Goal: Transaction & Acquisition: Purchase product/service

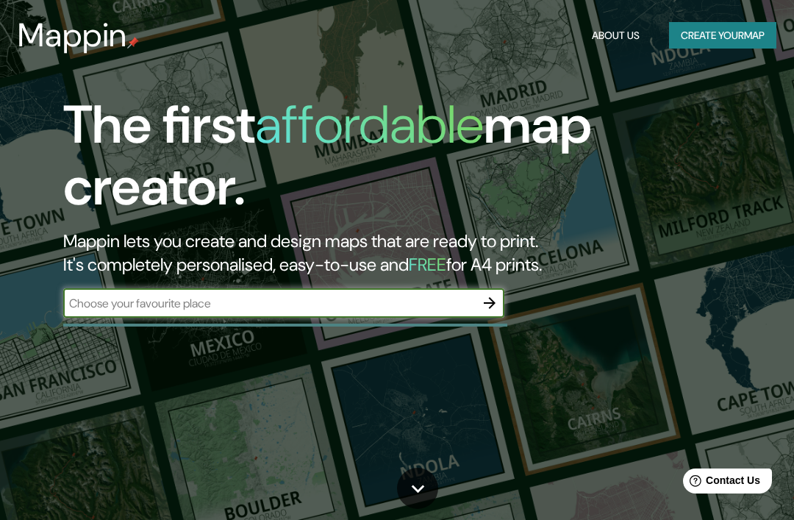
click at [724, 44] on button "Create your map" at bounding box center [722, 35] width 107 height 27
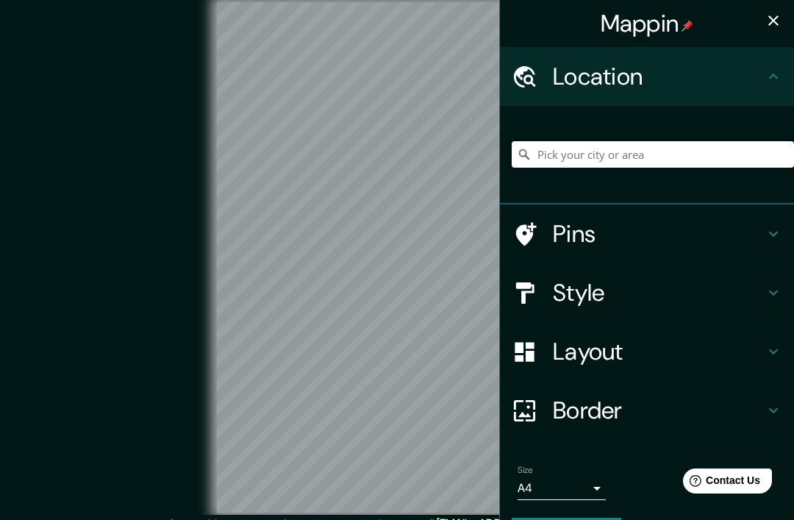
click at [602, 166] on input "Pick your city or area" at bounding box center [653, 154] width 282 height 26
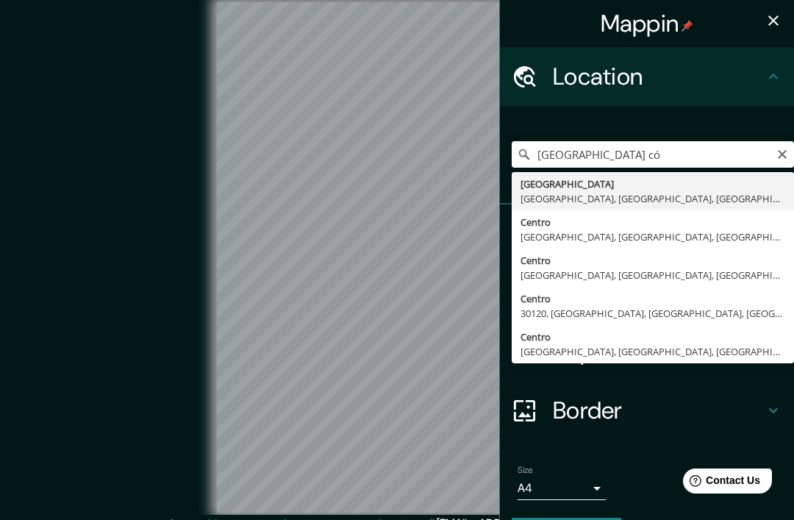
type input "[GEOGRAPHIC_DATA], [GEOGRAPHIC_DATA], provincia de [GEOGRAPHIC_DATA], [GEOGRAPH…"
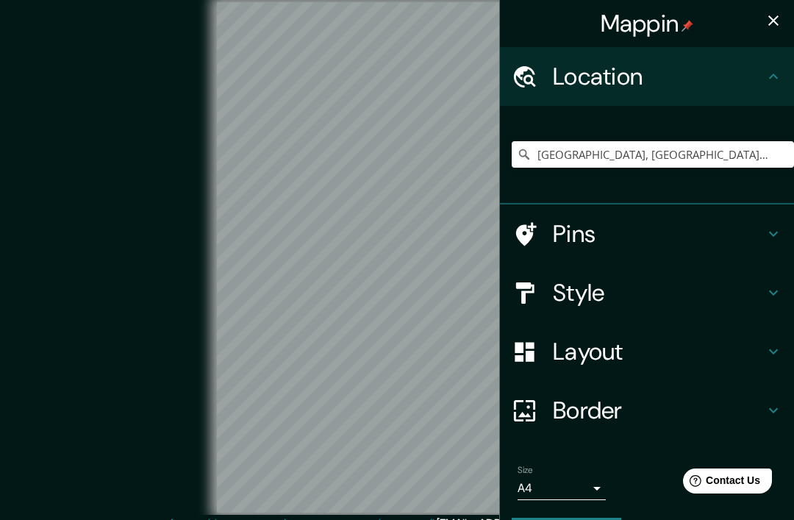
click at [78, 135] on div "© Mapbox © OpenStreetMap Improve this map" at bounding box center [397, 258] width 715 height 468
click at [600, 409] on h4 "Border" at bounding box center [659, 410] width 212 height 29
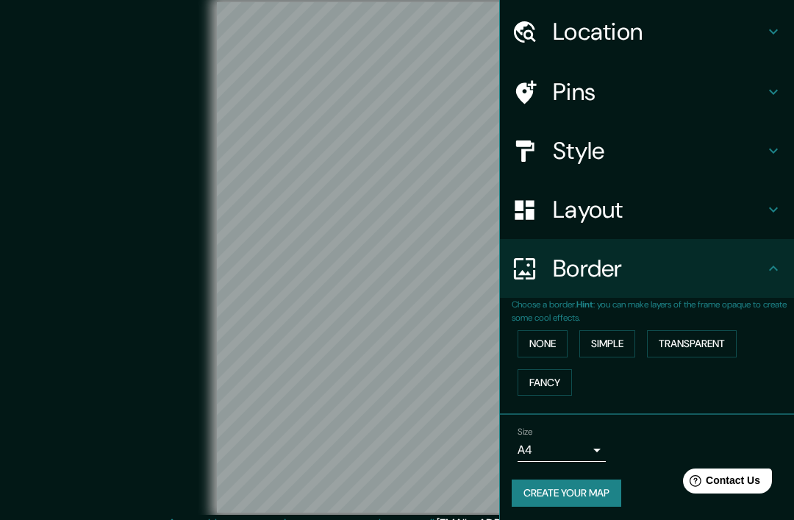
scroll to position [44, 0]
click at [589, 445] on body "Mappin Location [GEOGRAPHIC_DATA], [GEOGRAPHIC_DATA], [GEOGRAPHIC_DATA], [GEOGR…" at bounding box center [397, 260] width 794 height 520
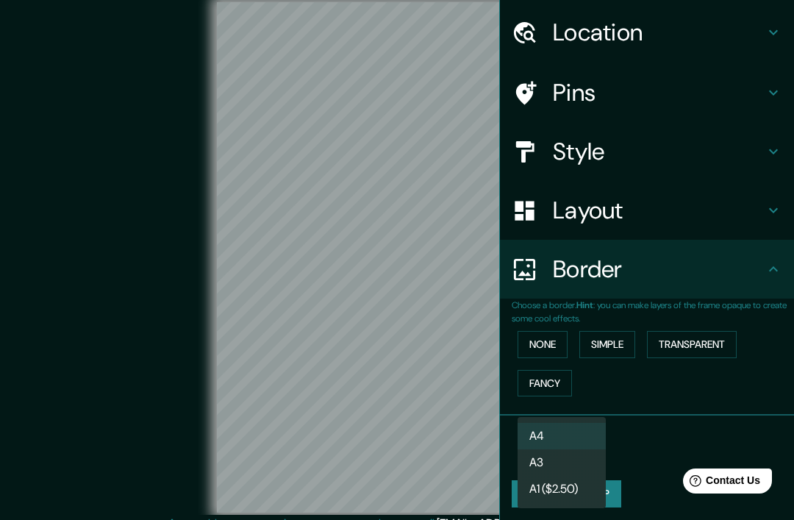
click at [572, 463] on li "A3" at bounding box center [562, 462] width 88 height 26
type input "a4"
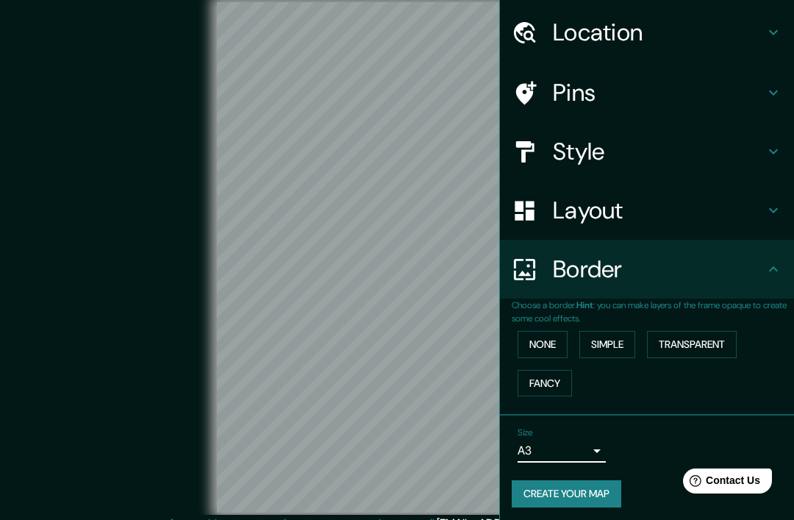
click at [639, 204] on h4 "Layout" at bounding box center [659, 210] width 212 height 29
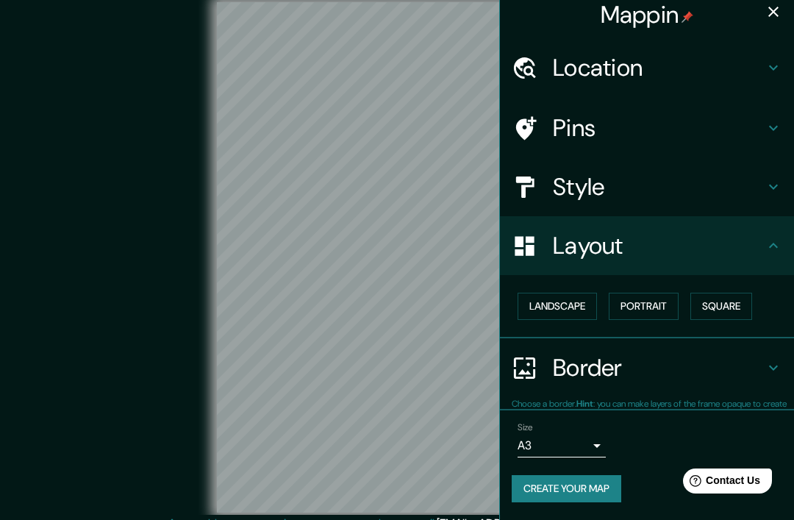
scroll to position [4, 0]
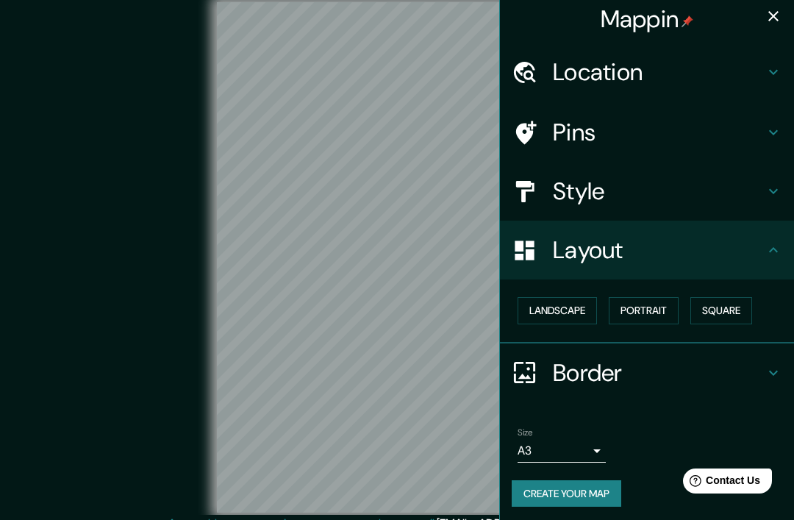
click at [572, 308] on button "Landscape" at bounding box center [557, 310] width 79 height 27
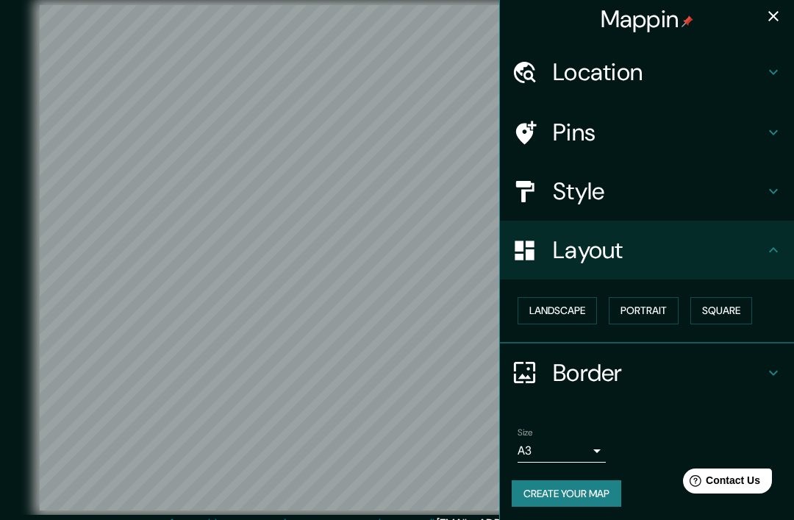
click at [652, 191] on h4 "Style" at bounding box center [659, 191] width 212 height 29
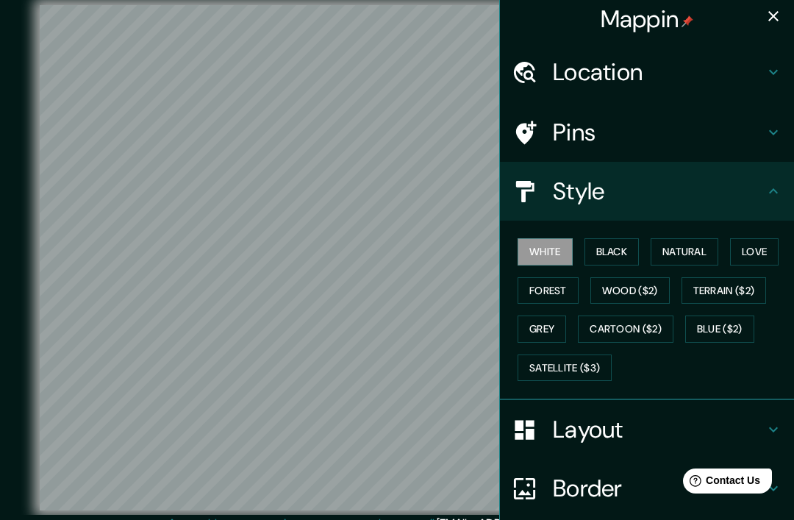
click at [761, 243] on button "Love" at bounding box center [754, 251] width 49 height 27
click at [691, 262] on button "Natural" at bounding box center [685, 251] width 68 height 27
click at [623, 249] on button "Black" at bounding box center [612, 251] width 55 height 27
click at [563, 289] on button "Forest" at bounding box center [548, 290] width 61 height 27
click at [644, 288] on button "Wood ($2)" at bounding box center [630, 290] width 79 height 27
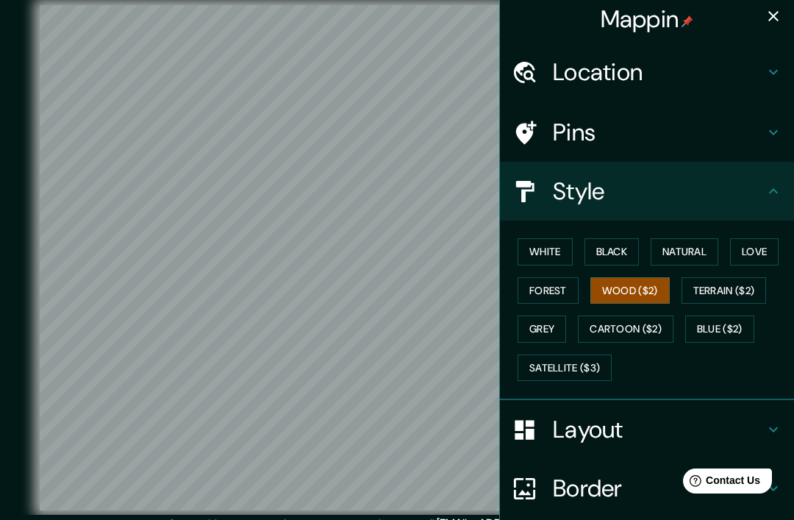
click at [551, 330] on button "Grey" at bounding box center [542, 329] width 49 height 27
click at [548, 253] on button "White" at bounding box center [545, 251] width 55 height 27
click at [633, 246] on button "Black" at bounding box center [612, 251] width 55 height 27
click at [697, 258] on button "Natural" at bounding box center [685, 251] width 68 height 27
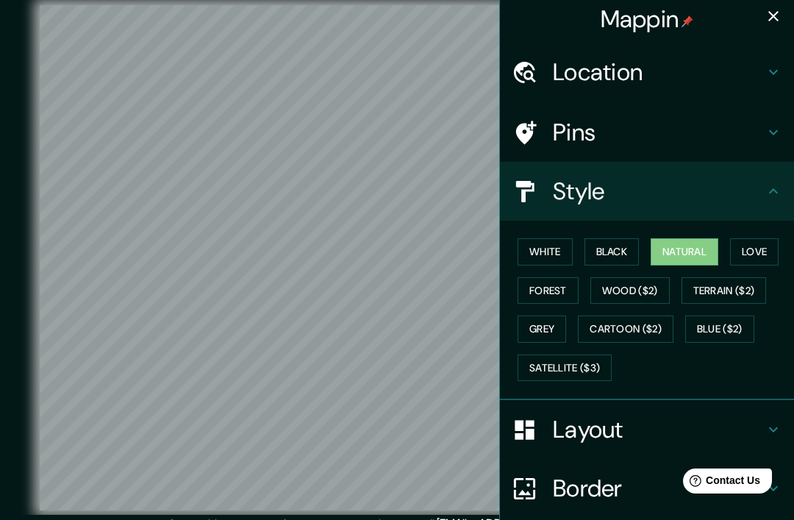
click at [758, 255] on button "Love" at bounding box center [754, 251] width 49 height 27
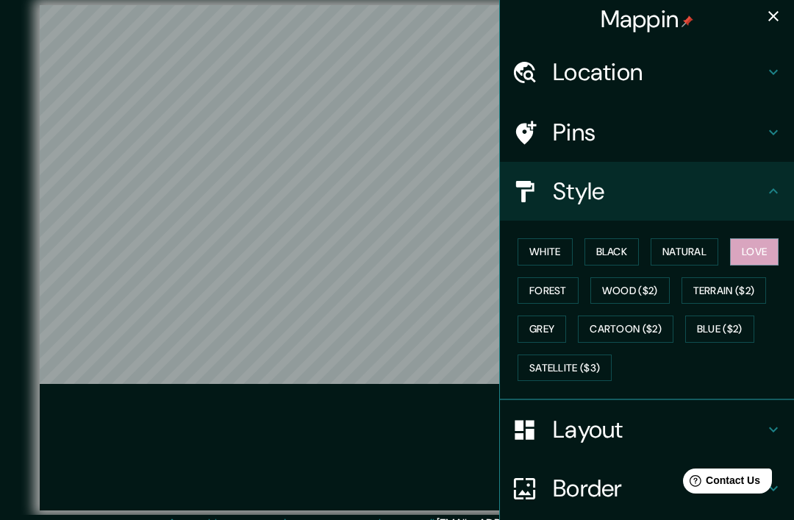
scroll to position [0, 0]
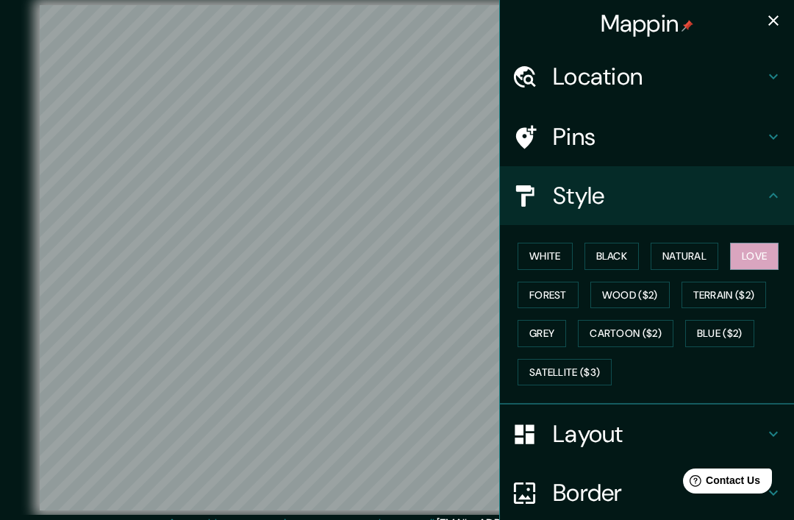
click at [563, 257] on button "White" at bounding box center [545, 256] width 55 height 27
click at [540, 329] on button "Grey" at bounding box center [542, 333] width 49 height 27
click at [556, 255] on button "White" at bounding box center [545, 256] width 55 height 27
click at [623, 255] on button "Black" at bounding box center [612, 256] width 55 height 27
click at [554, 257] on button "White" at bounding box center [545, 256] width 55 height 27
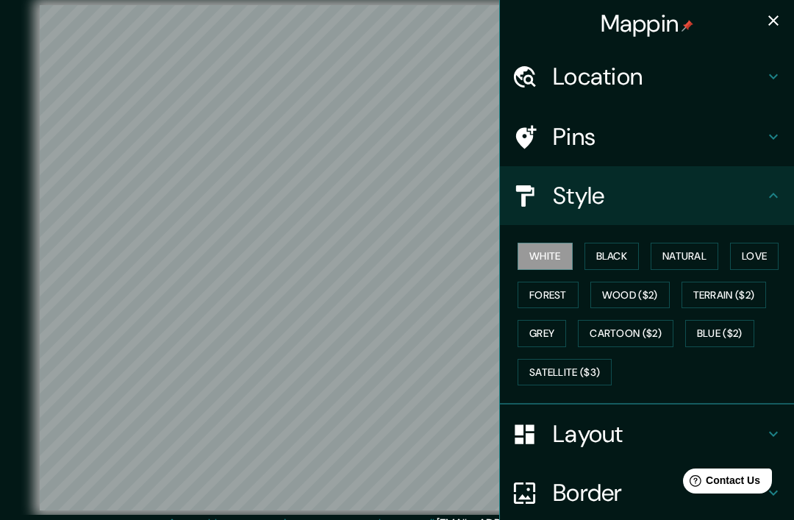
click at [756, 253] on button "Love" at bounding box center [754, 256] width 49 height 27
click at [538, 252] on button "White" at bounding box center [545, 256] width 55 height 27
click at [751, 250] on button "Love" at bounding box center [754, 256] width 49 height 27
click at [536, 255] on button "White" at bounding box center [545, 256] width 55 height 27
click at [609, 266] on button "Black" at bounding box center [612, 256] width 55 height 27
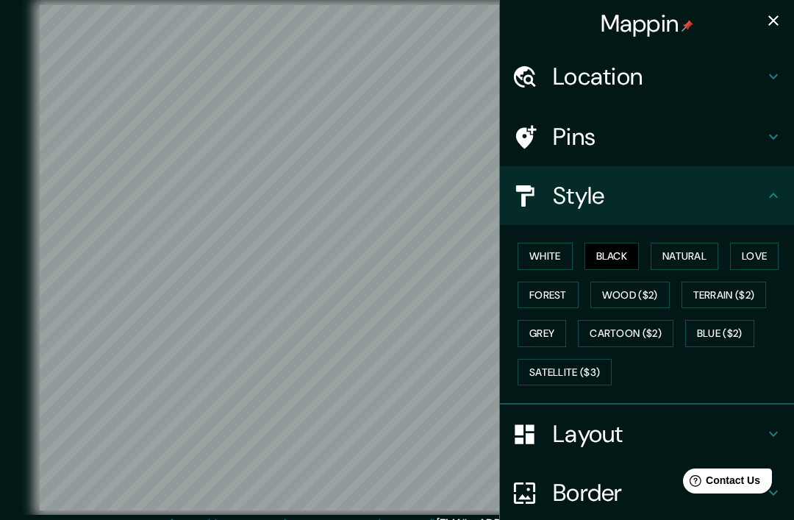
click at [697, 250] on button "Natural" at bounding box center [685, 256] width 68 height 27
click at [568, 288] on button "Forest" at bounding box center [548, 295] width 61 height 27
click at [639, 296] on button "Wood ($2)" at bounding box center [630, 295] width 79 height 27
click at [746, 293] on button "Terrain ($2)" at bounding box center [724, 295] width 85 height 27
click at [775, 255] on button "Love" at bounding box center [754, 256] width 49 height 27
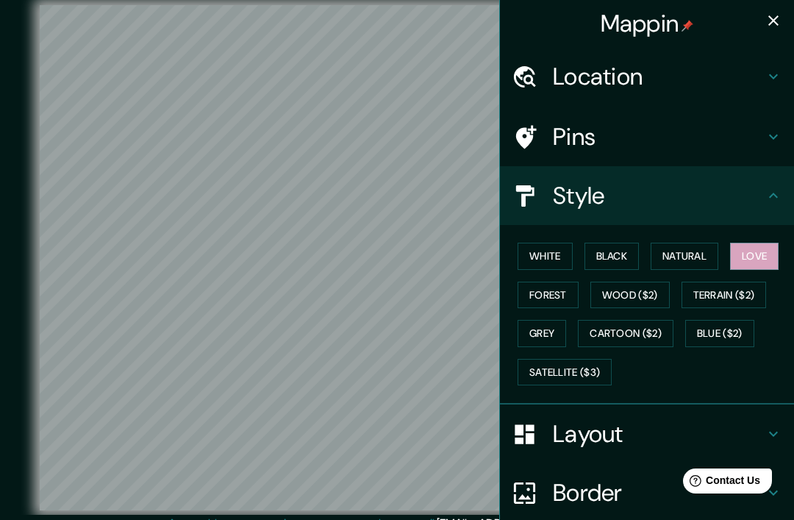
click at [627, 333] on button "Cartoon ($2)" at bounding box center [626, 333] width 96 height 27
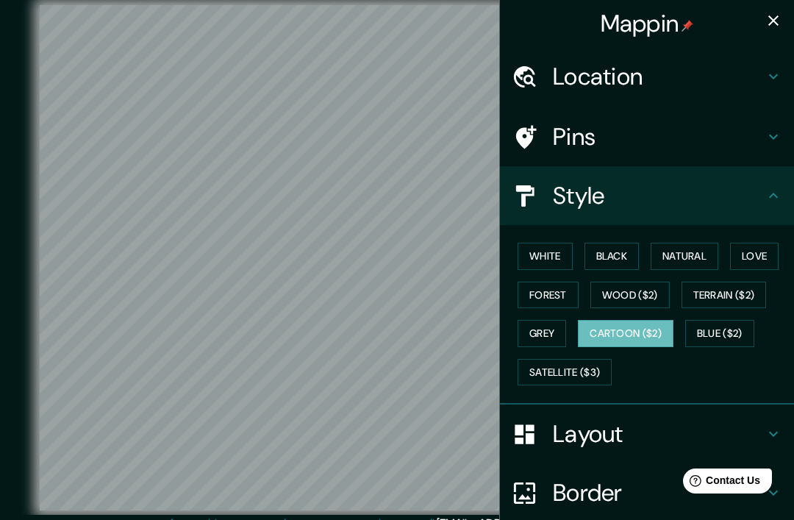
click at [585, 368] on button "Satellite ($3)" at bounding box center [565, 372] width 94 height 27
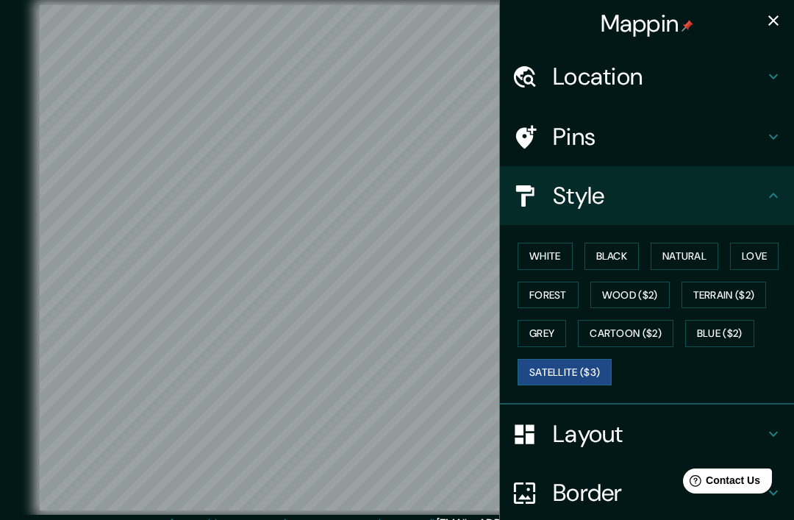
click at [725, 334] on button "Blue ($2)" at bounding box center [720, 333] width 69 height 27
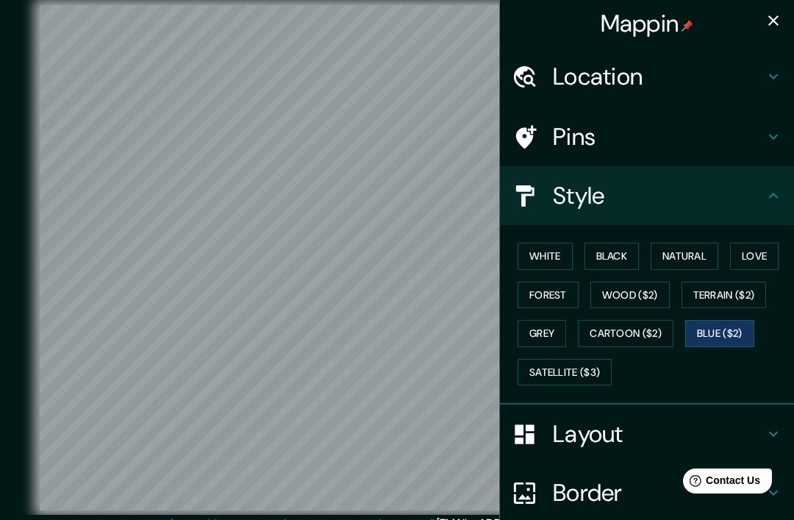
click at [563, 291] on button "Forest" at bounding box center [548, 295] width 61 height 27
click at [694, 243] on button "Natural" at bounding box center [685, 256] width 68 height 27
click at [751, 249] on button "Love" at bounding box center [754, 256] width 49 height 27
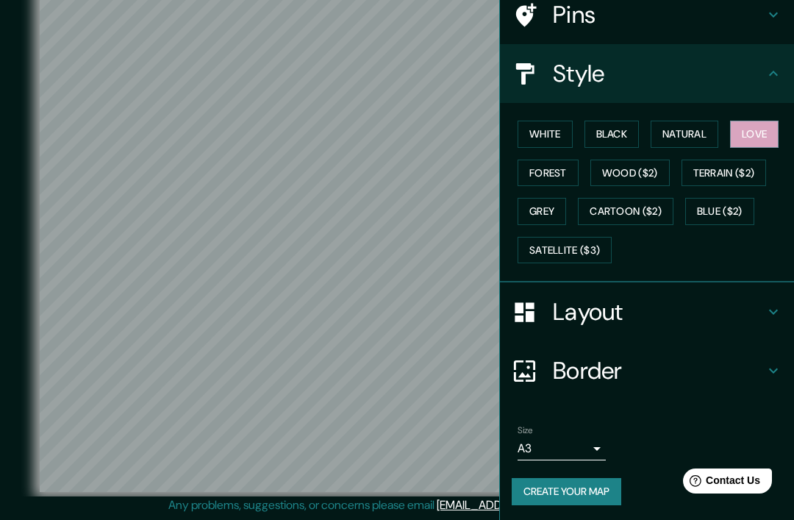
scroll to position [119, 0]
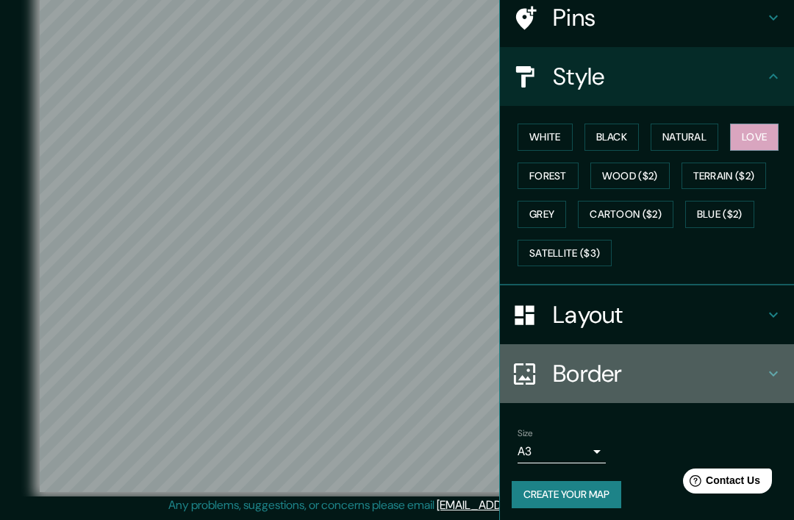
click at [642, 374] on h4 "Border" at bounding box center [659, 373] width 212 height 29
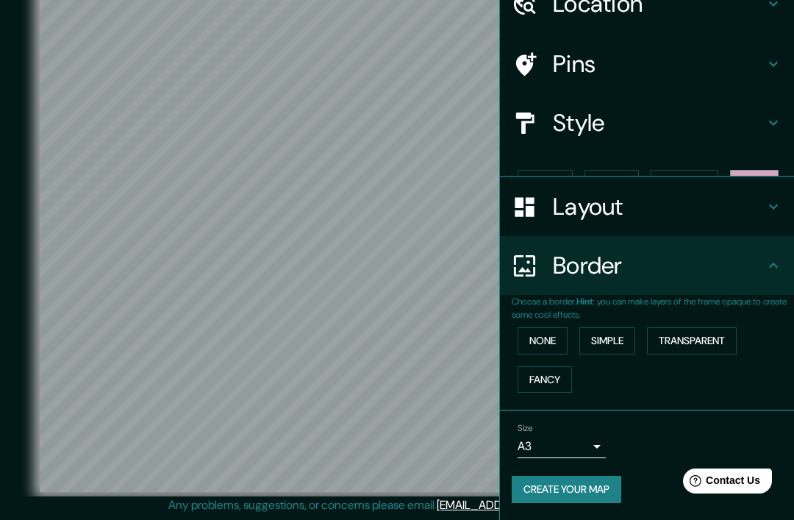
scroll to position [44, 0]
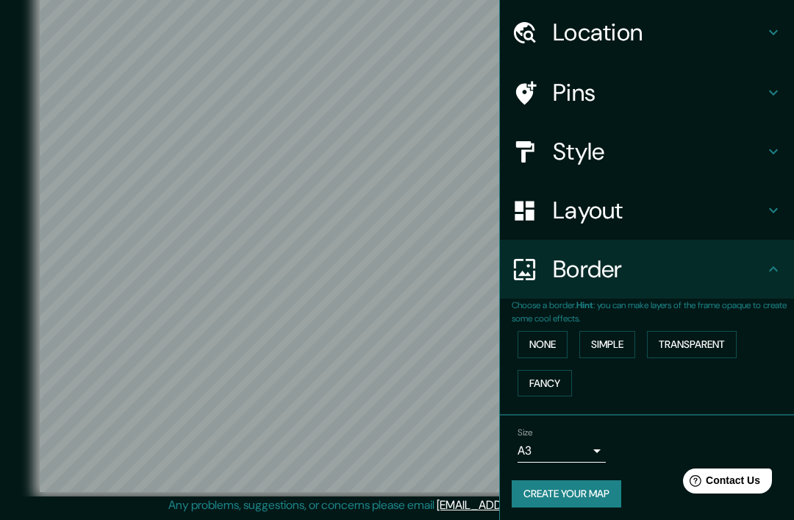
click at [552, 387] on button "Fancy" at bounding box center [545, 383] width 54 height 27
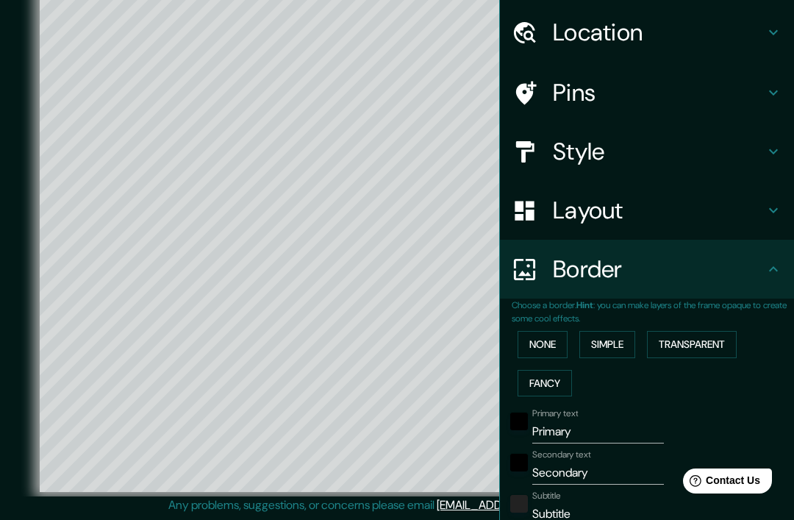
click at [625, 341] on button "Simple" at bounding box center [608, 344] width 56 height 27
click at [706, 338] on button "Transparent" at bounding box center [692, 344] width 90 height 27
click at [555, 337] on button "None" at bounding box center [543, 344] width 50 height 27
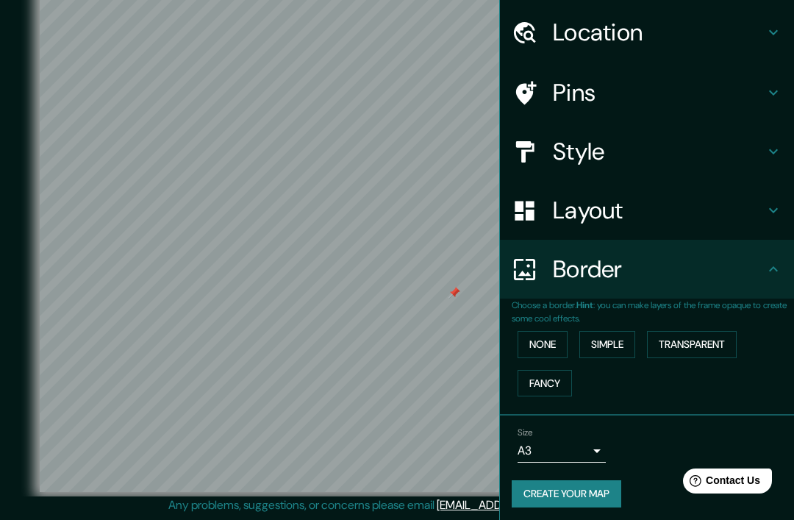
click at [449, 296] on div at bounding box center [455, 293] width 12 height 12
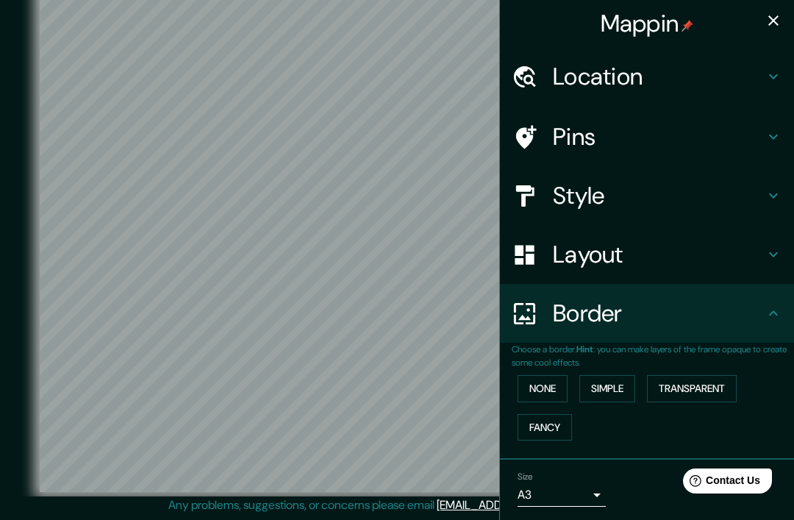
scroll to position [1, 0]
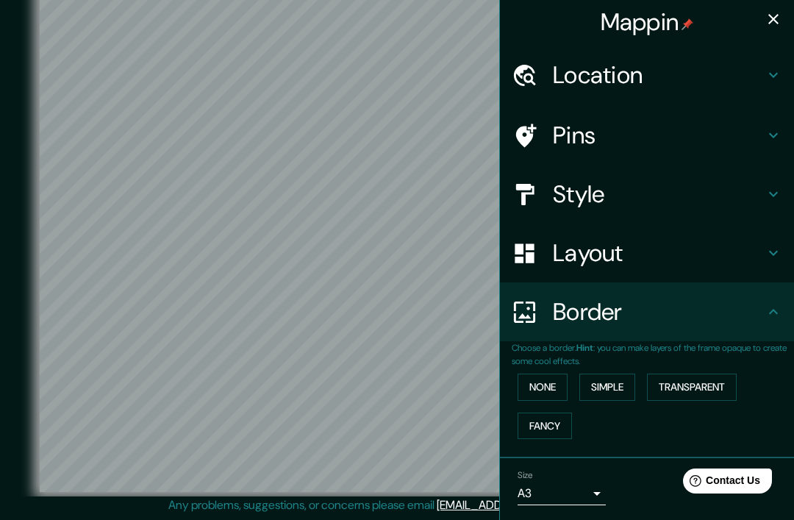
click at [775, 16] on icon "button" at bounding box center [774, 19] width 18 height 18
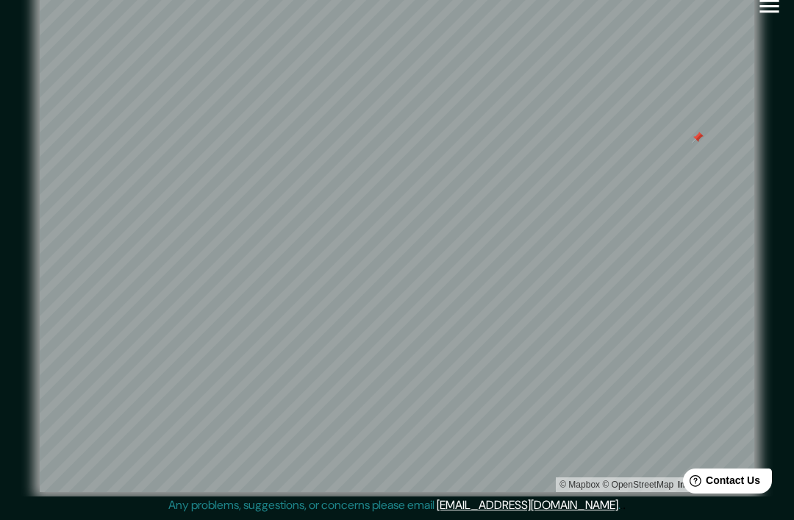
click at [702, 137] on div at bounding box center [698, 138] width 12 height 12
click at [783, 98] on div "Mappin Location [GEOGRAPHIC_DATA], [GEOGRAPHIC_DATA], [GEOGRAPHIC_DATA], [GEOGR…" at bounding box center [397, 251] width 794 height 538
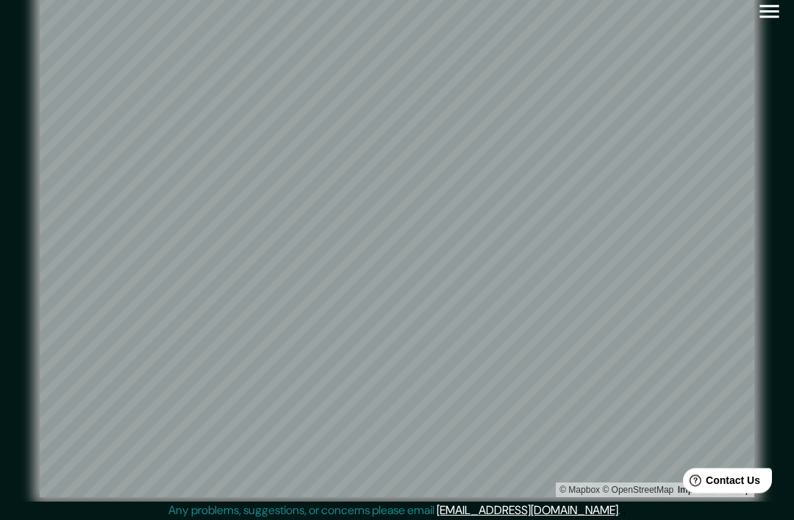
scroll to position [14, 0]
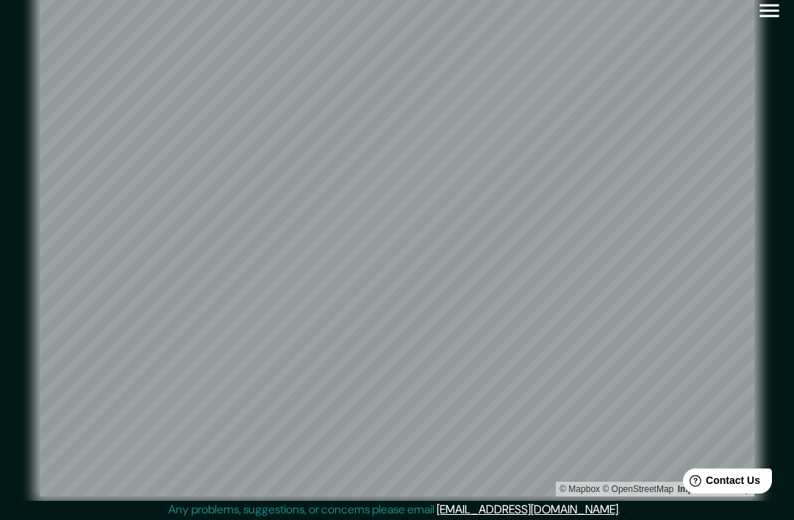
click at [764, 21] on icon "button" at bounding box center [770, 11] width 26 height 26
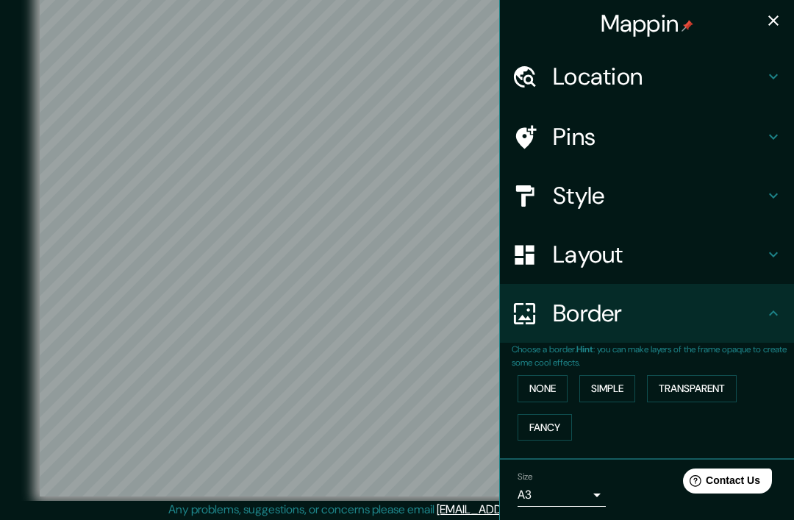
click at [772, 26] on icon "button" at bounding box center [774, 21] width 18 height 18
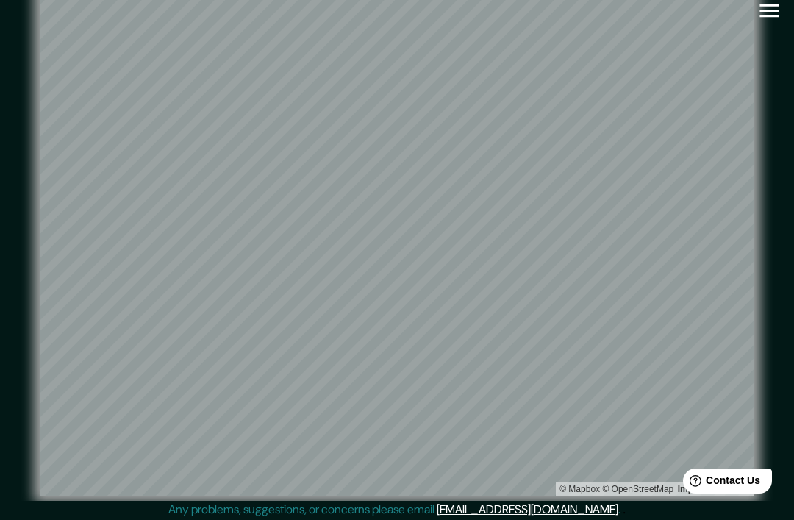
click at [783, 6] on button "button" at bounding box center [770, 11] width 38 height 38
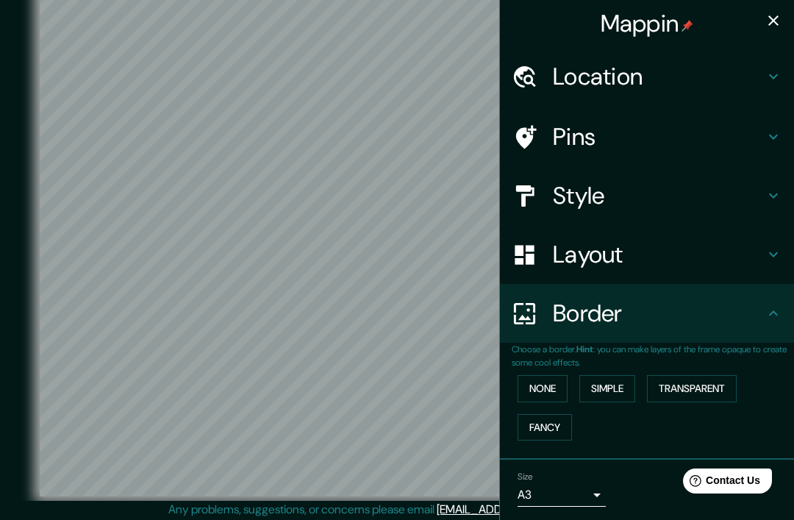
click at [460, 296] on div at bounding box center [458, 291] width 12 height 12
click at [766, 15] on icon "button" at bounding box center [774, 21] width 18 height 18
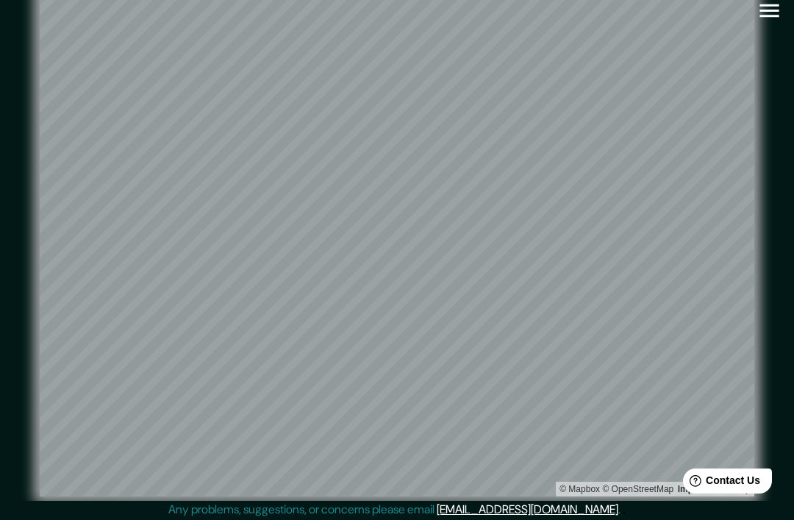
click at [764, 10] on icon "button" at bounding box center [769, 10] width 19 height 13
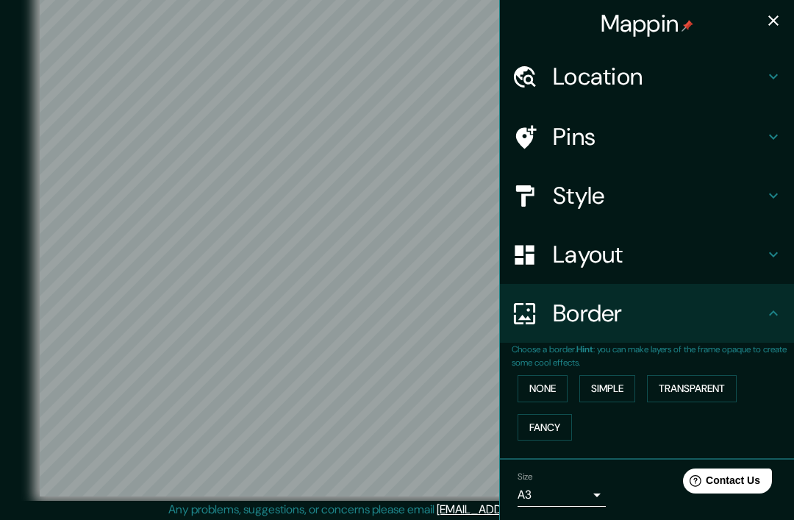
click at [555, 385] on button "None" at bounding box center [543, 388] width 50 height 27
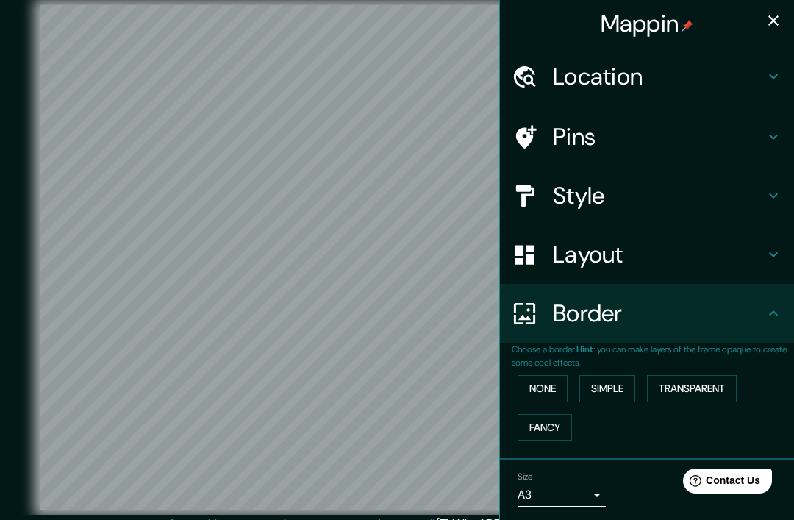
scroll to position [0, 0]
click at [786, 17] on button "button" at bounding box center [773, 20] width 29 height 29
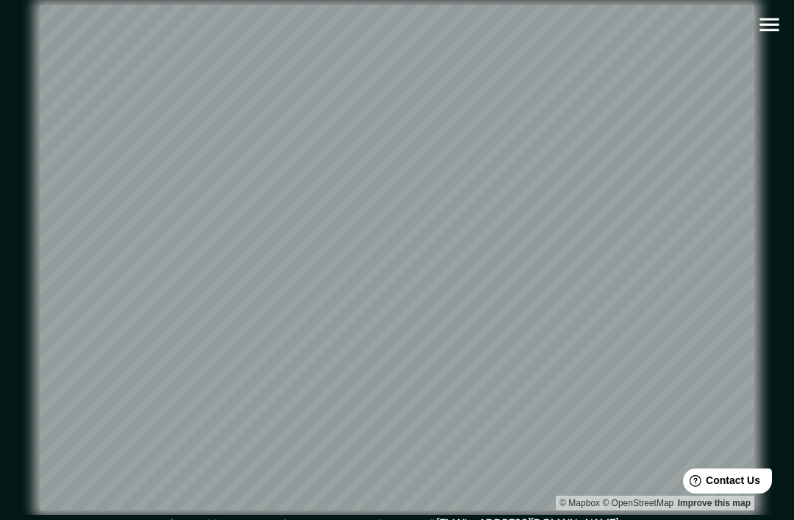
click at [766, 27] on icon "button" at bounding box center [770, 25] width 26 height 26
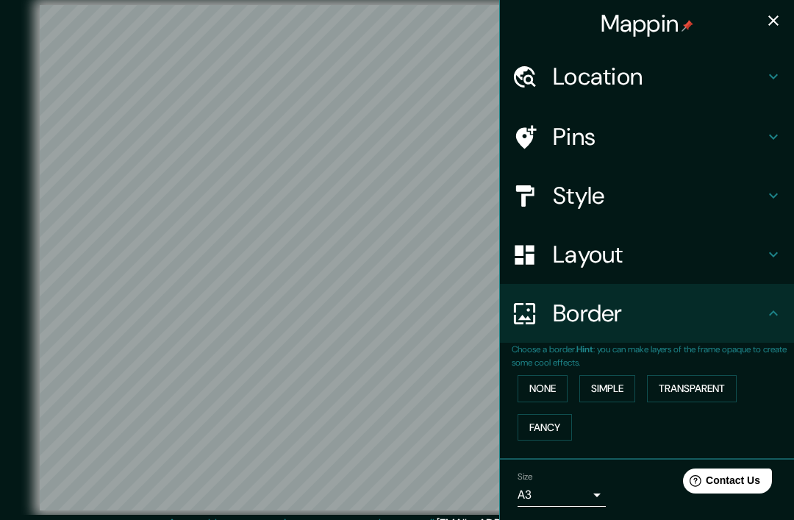
click at [637, 246] on h4 "Layout" at bounding box center [659, 254] width 212 height 29
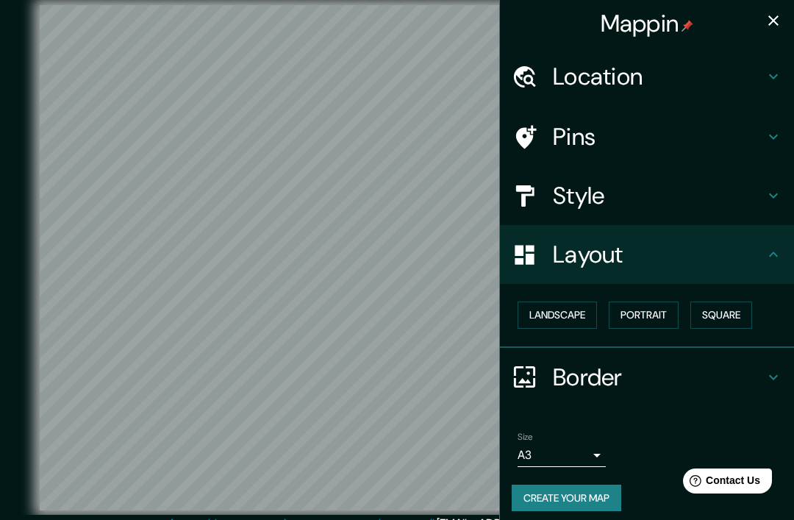
click at [570, 313] on button "Landscape" at bounding box center [557, 315] width 79 height 27
click at [648, 196] on h4 "Style" at bounding box center [659, 195] width 212 height 29
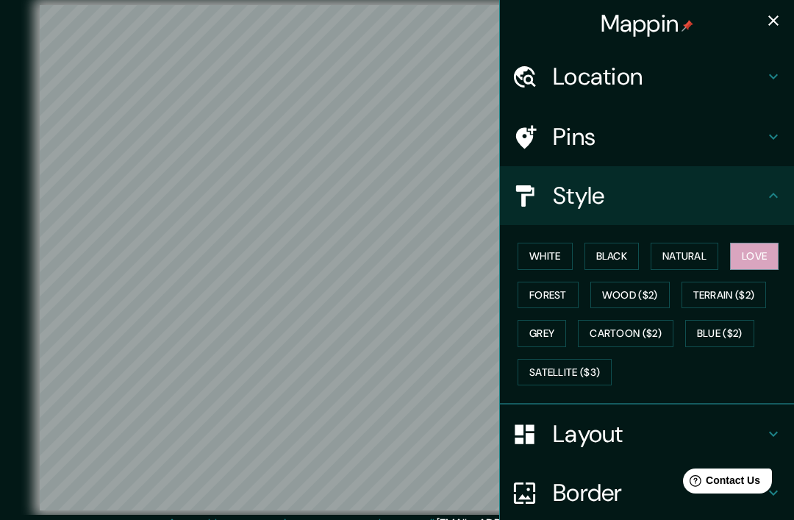
click at [702, 132] on h4 "Pins" at bounding box center [659, 136] width 212 height 29
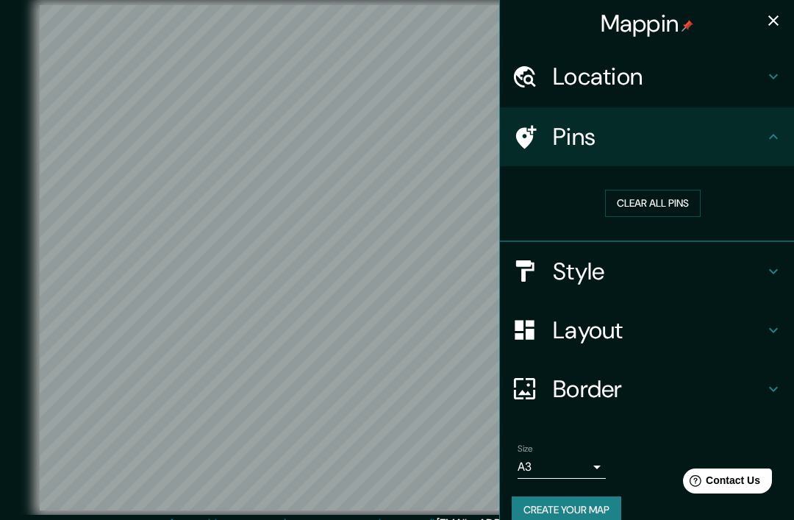
click at [666, 205] on button "Clear all pins" at bounding box center [653, 203] width 96 height 27
click at [680, 83] on h4 "Location" at bounding box center [659, 76] width 212 height 29
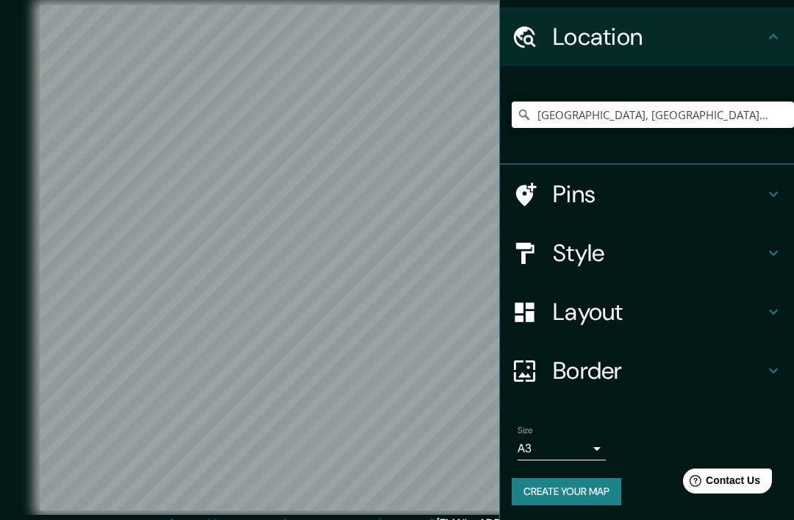
scroll to position [38, 0]
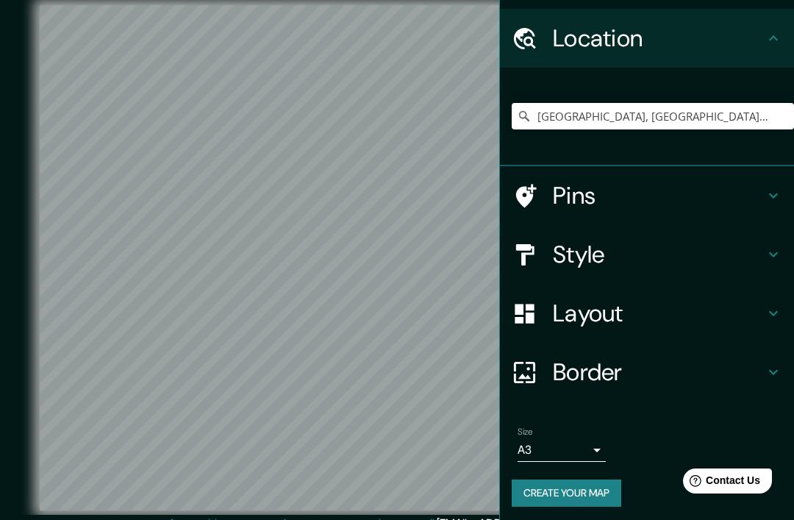
click at [570, 490] on button "Create your map" at bounding box center [567, 493] width 110 height 27
click at [577, 484] on button "Create your map" at bounding box center [567, 493] width 110 height 27
click at [775, 37] on icon at bounding box center [773, 37] width 9 height 5
click at [775, 43] on icon at bounding box center [774, 38] width 18 height 18
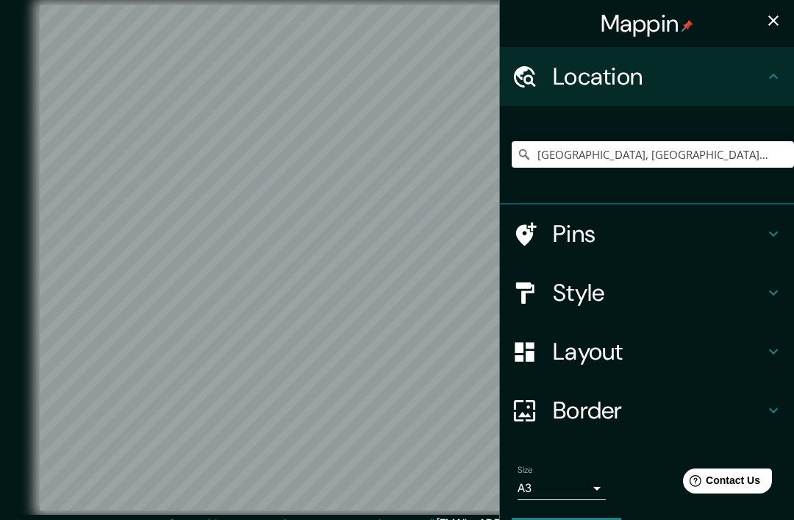
scroll to position [0, 0]
click at [786, 21] on button "button" at bounding box center [773, 20] width 29 height 29
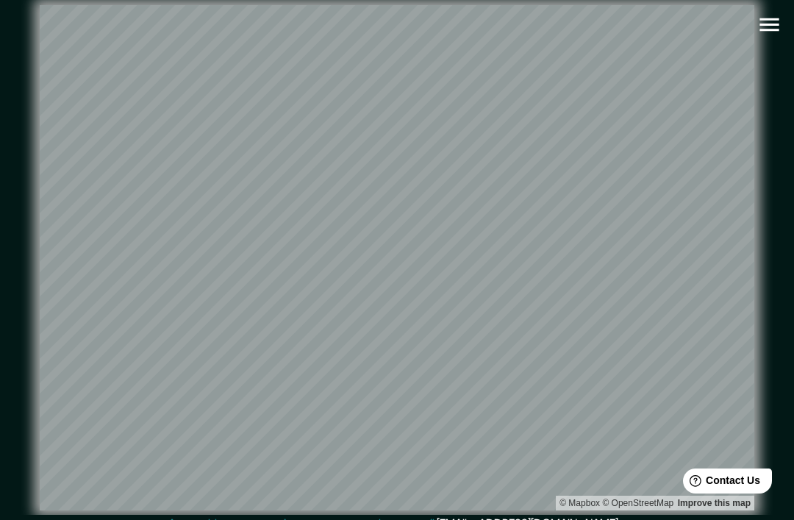
click at [772, 25] on icon "button" at bounding box center [769, 24] width 19 height 13
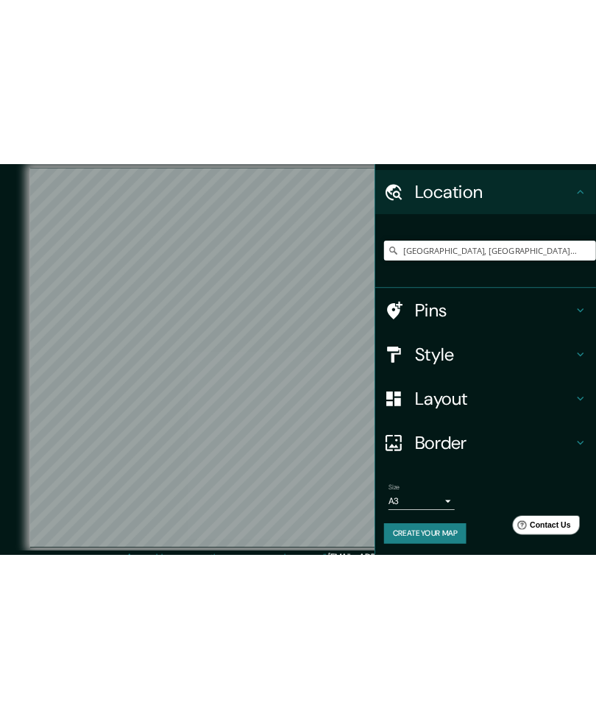
scroll to position [38, 0]
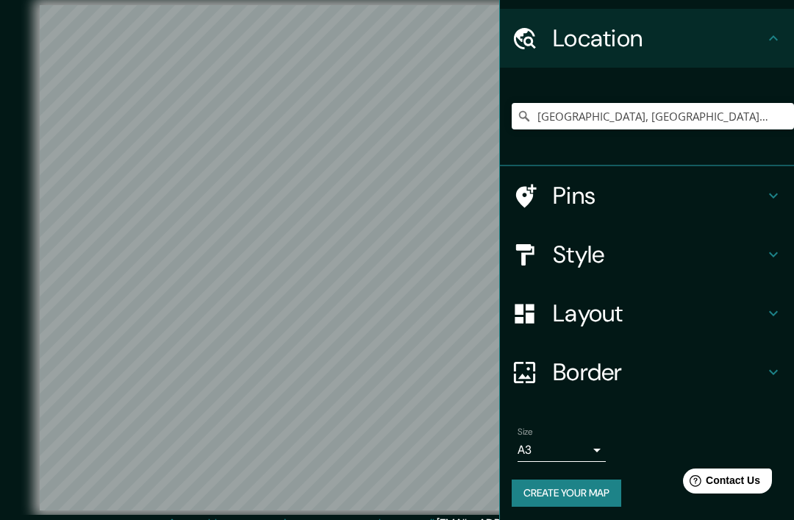
click at [600, 488] on button "Create your map" at bounding box center [567, 493] width 110 height 27
click at [560, 485] on button "Create your map" at bounding box center [567, 493] width 110 height 27
